Goal: Transaction & Acquisition: Book appointment/travel/reservation

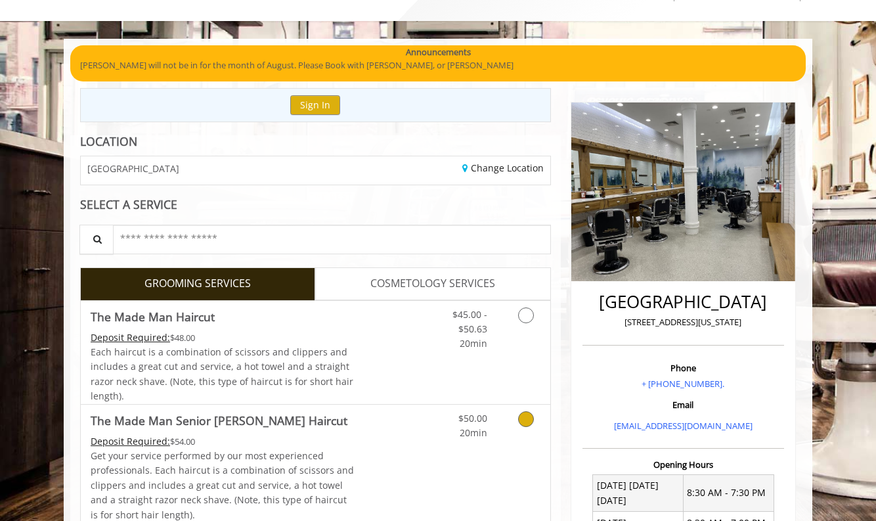
scroll to position [145, 0]
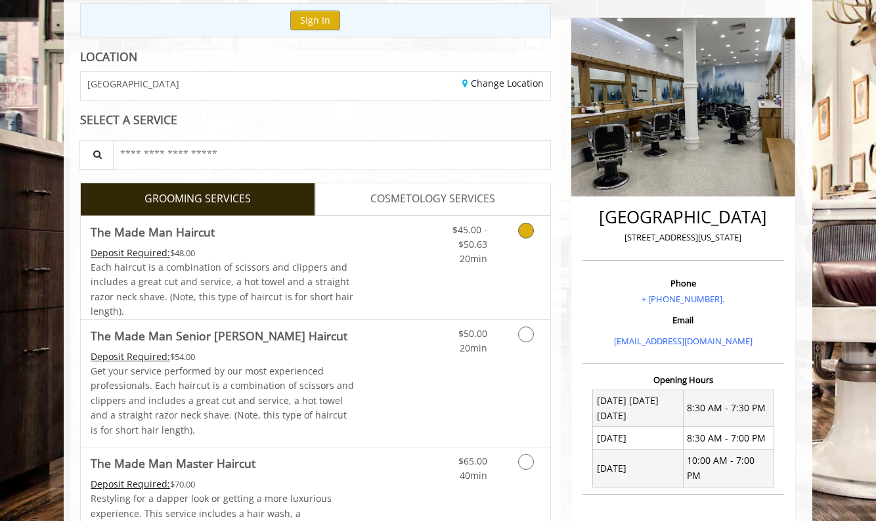
click at [359, 295] on link "Discounted Price" at bounding box center [394, 267] width 78 height 103
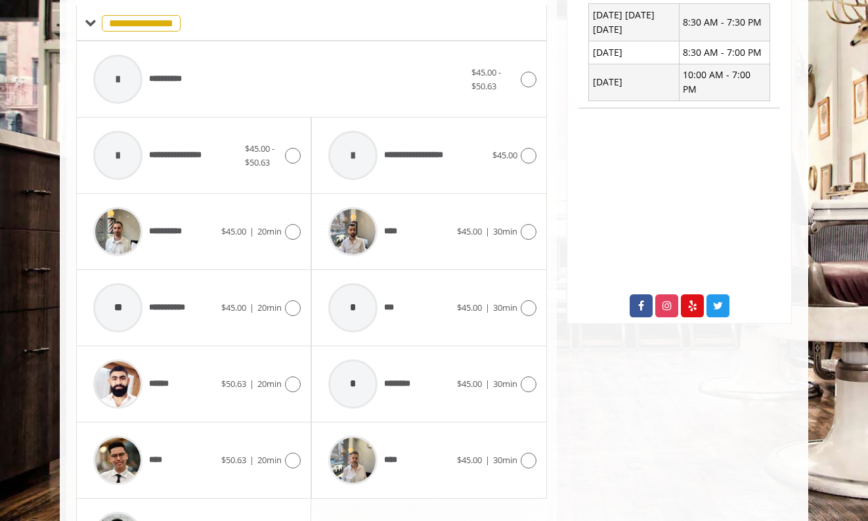
scroll to position [630, 0]
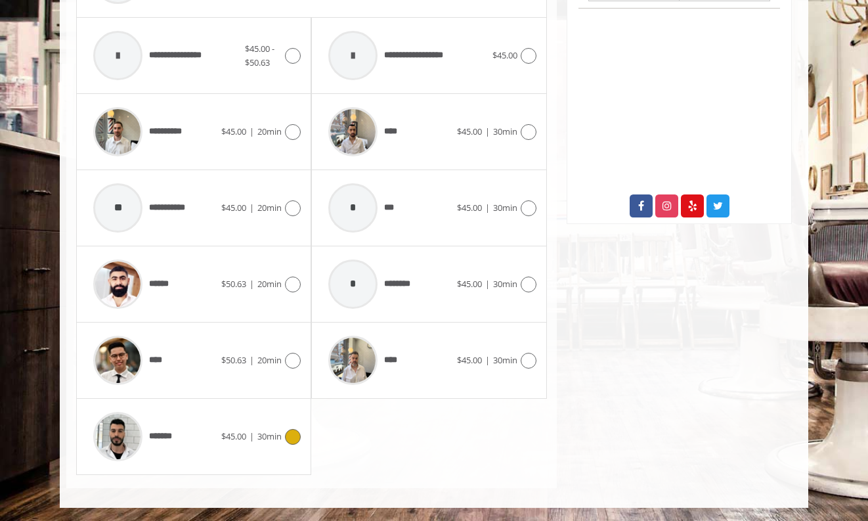
click at [194, 433] on div "*******" at bounding box center [154, 436] width 135 height 62
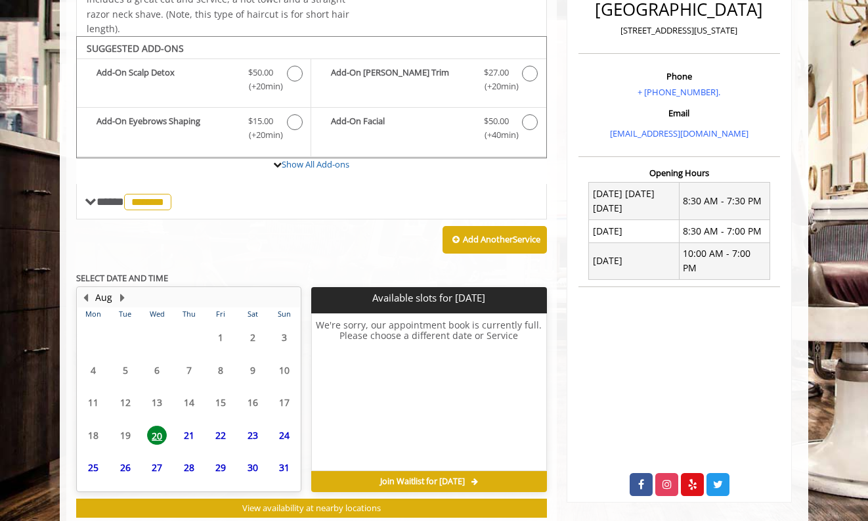
scroll to position [388, 0]
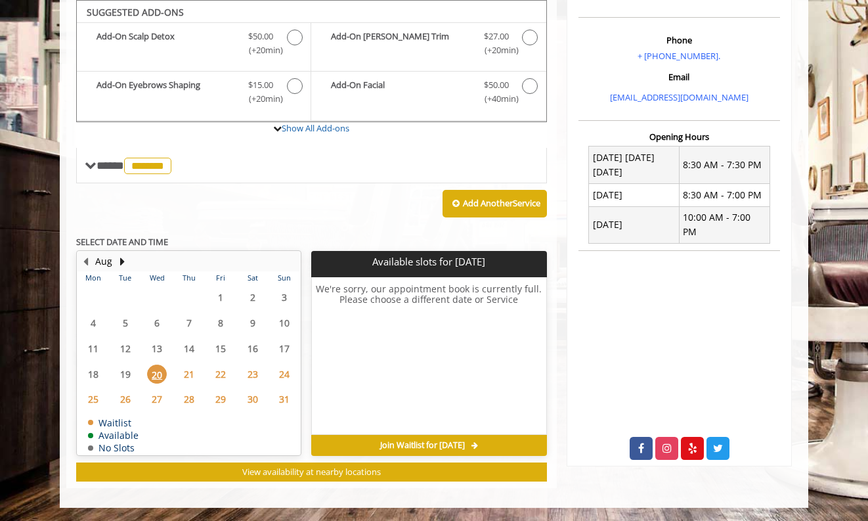
click at [188, 372] on span "21" at bounding box center [189, 374] width 20 height 19
click at [278, 400] on span "31" at bounding box center [285, 398] width 20 height 19
click at [122, 261] on button "Next Month" at bounding box center [122, 261] width 11 height 14
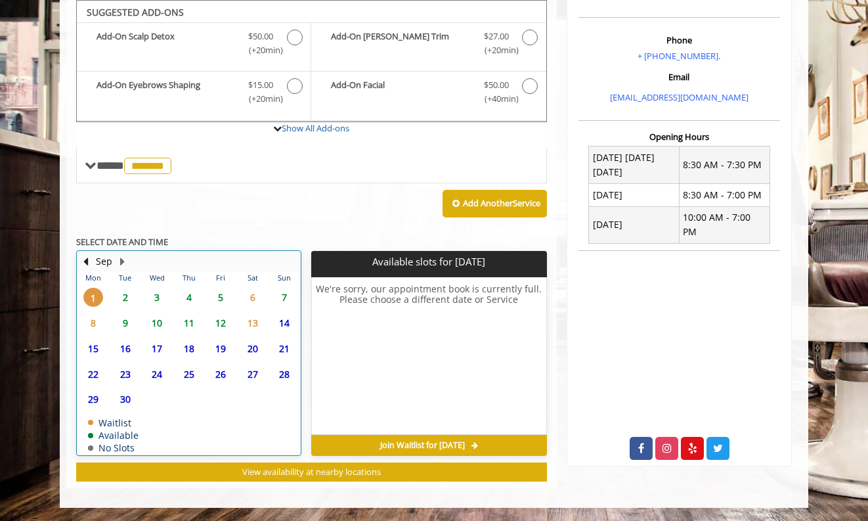
click at [92, 263] on div "Sep" at bounding box center [104, 261] width 26 height 17
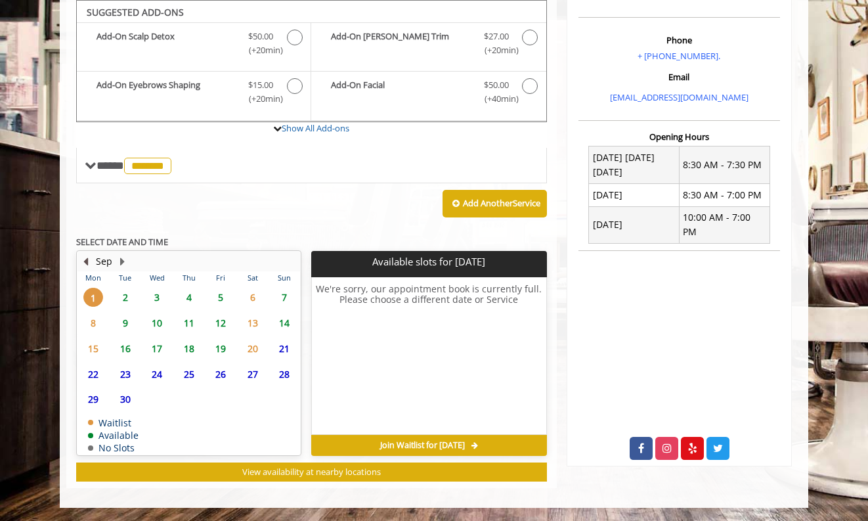
click at [90, 259] on button "Previous Month" at bounding box center [85, 261] width 11 height 14
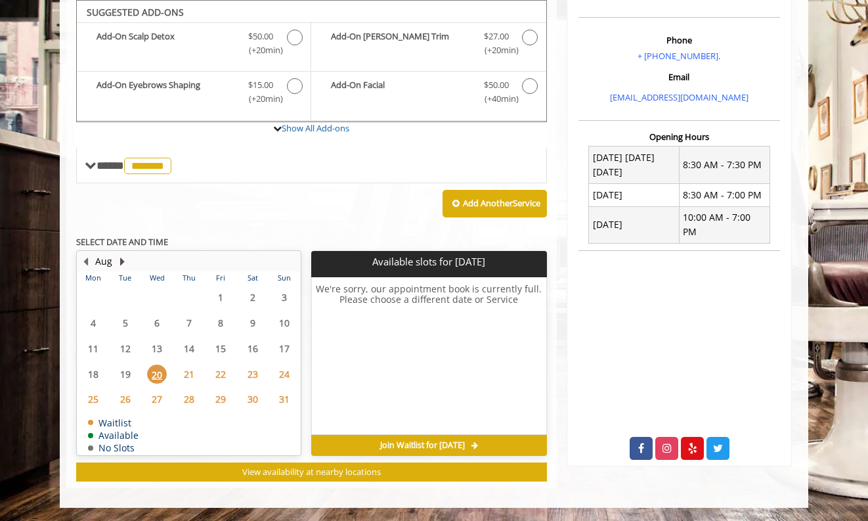
click at [120, 259] on button "Next Month" at bounding box center [122, 261] width 11 height 14
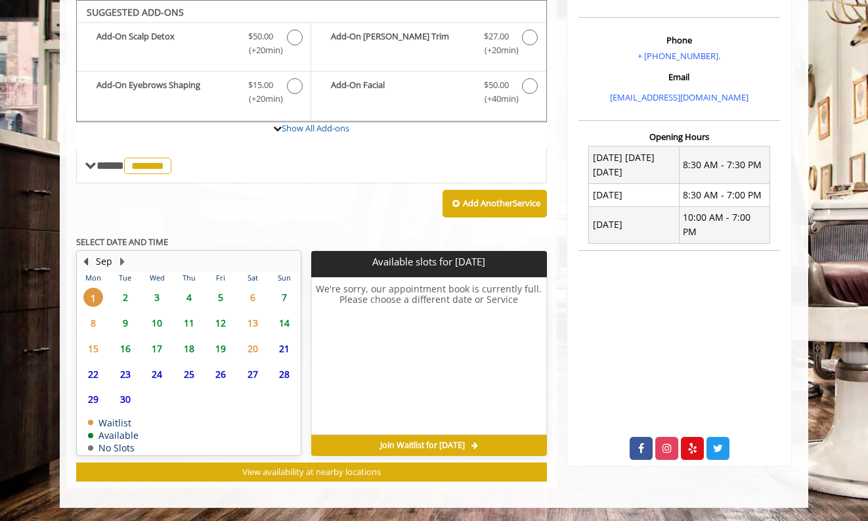
click at [85, 260] on button "Previous Month" at bounding box center [85, 261] width 11 height 14
